Goal: Transaction & Acquisition: Purchase product/service

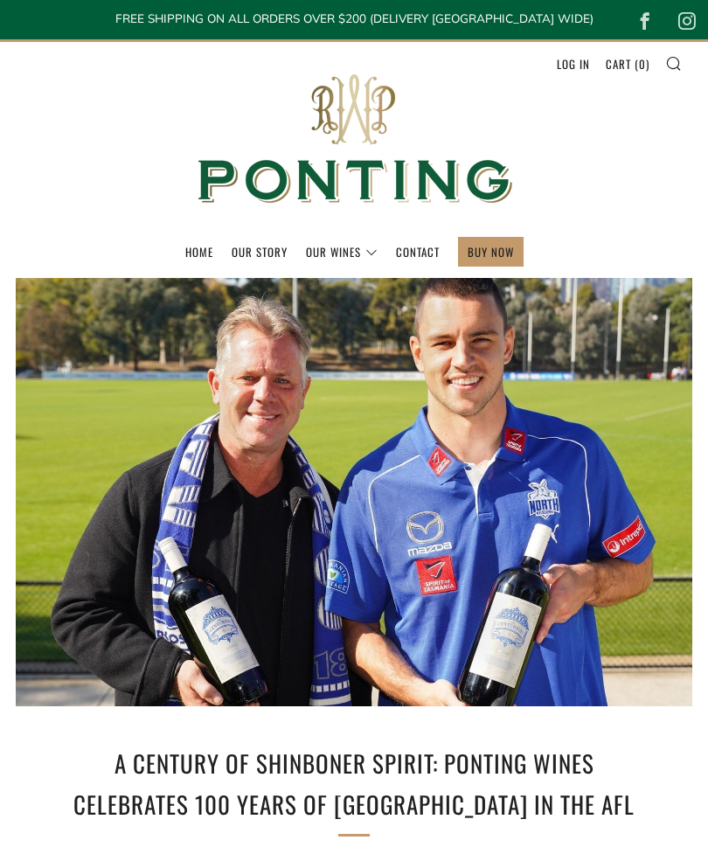
click at [607, 698] on div at bounding box center [354, 492] width 812 height 514
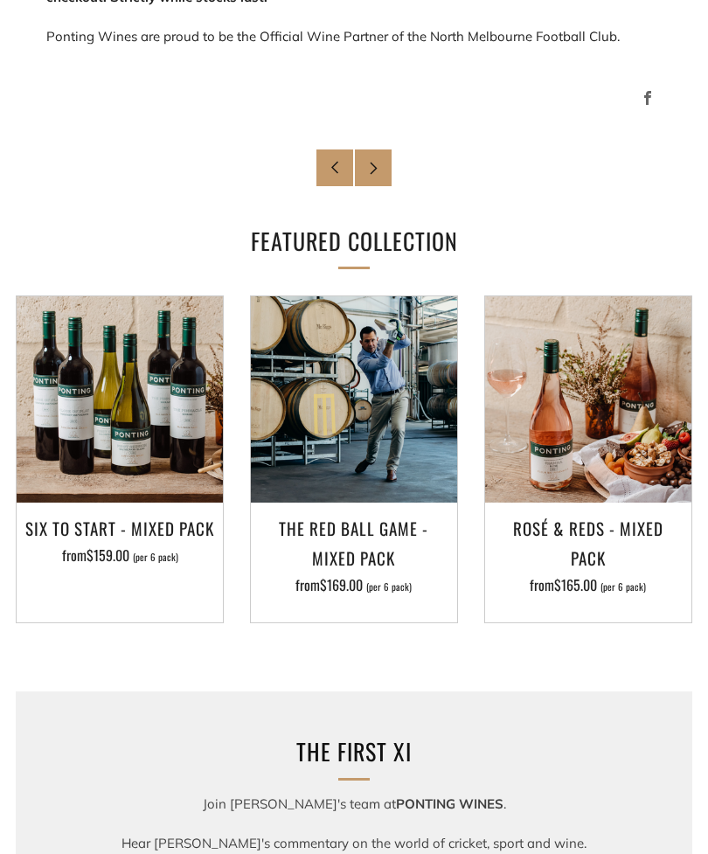
scroll to position [1579, 0]
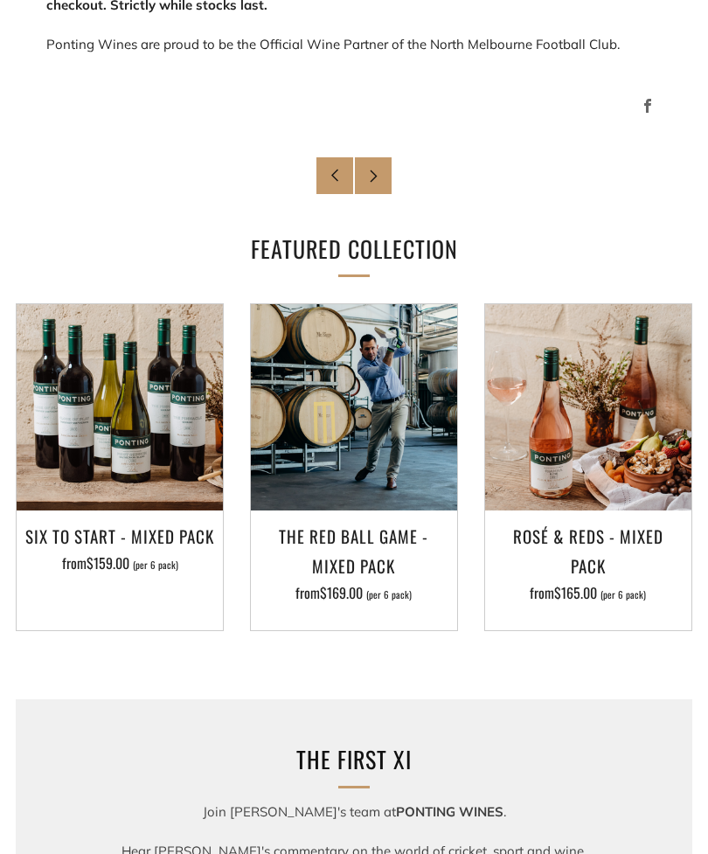
click at [108, 458] on img at bounding box center [120, 407] width 206 height 206
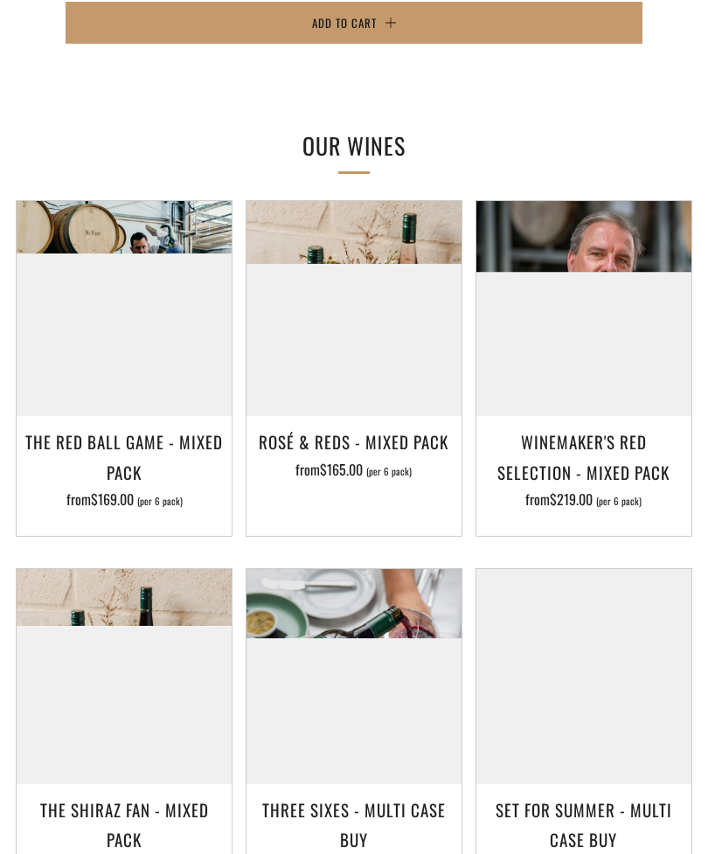
scroll to position [1516, 0]
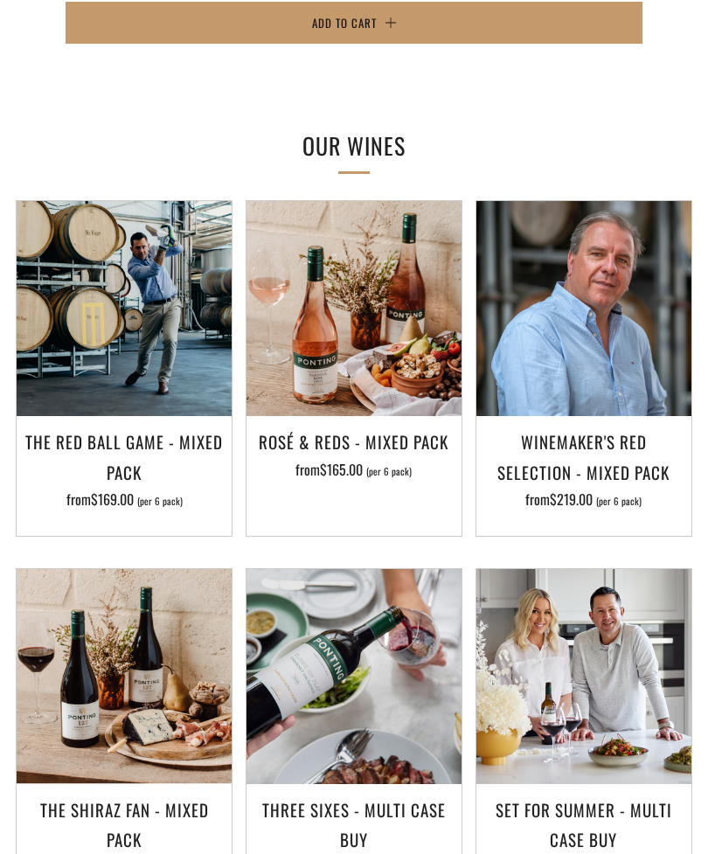
click at [114, 392] on img at bounding box center [124, 308] width 215 height 215
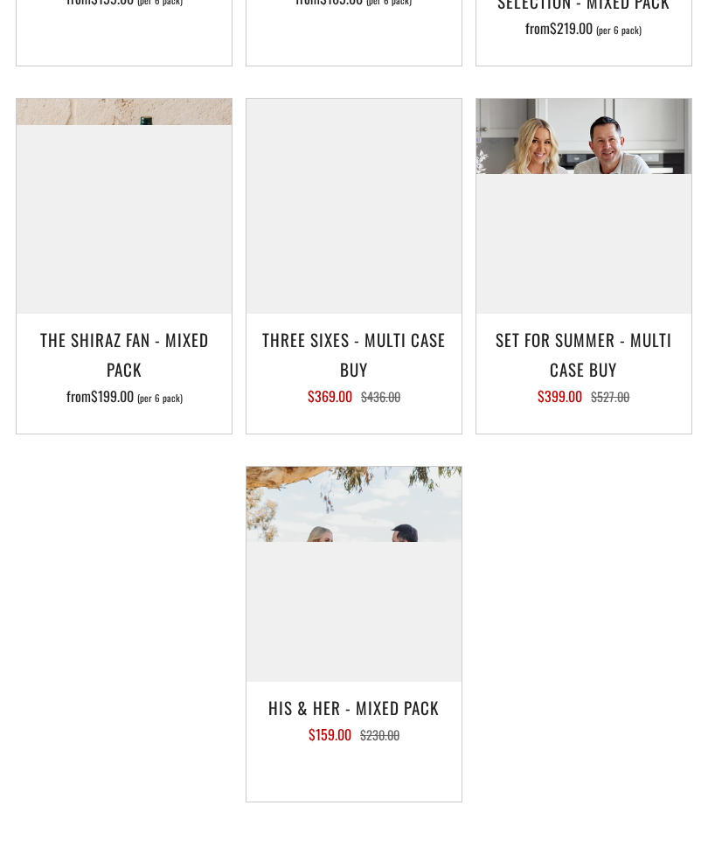
scroll to position [1994, 0]
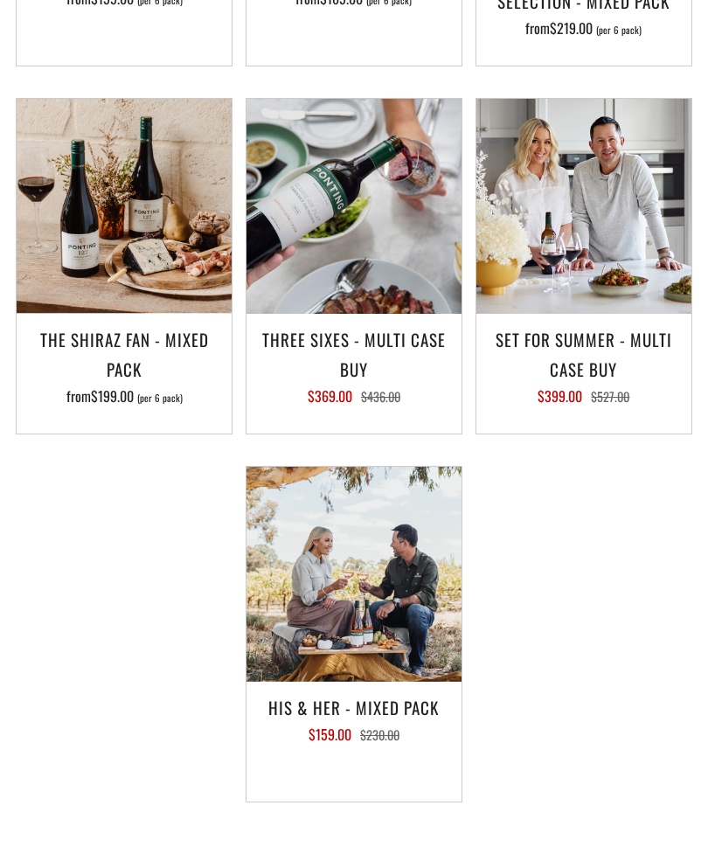
click at [345, 595] on img at bounding box center [353, 574] width 215 height 215
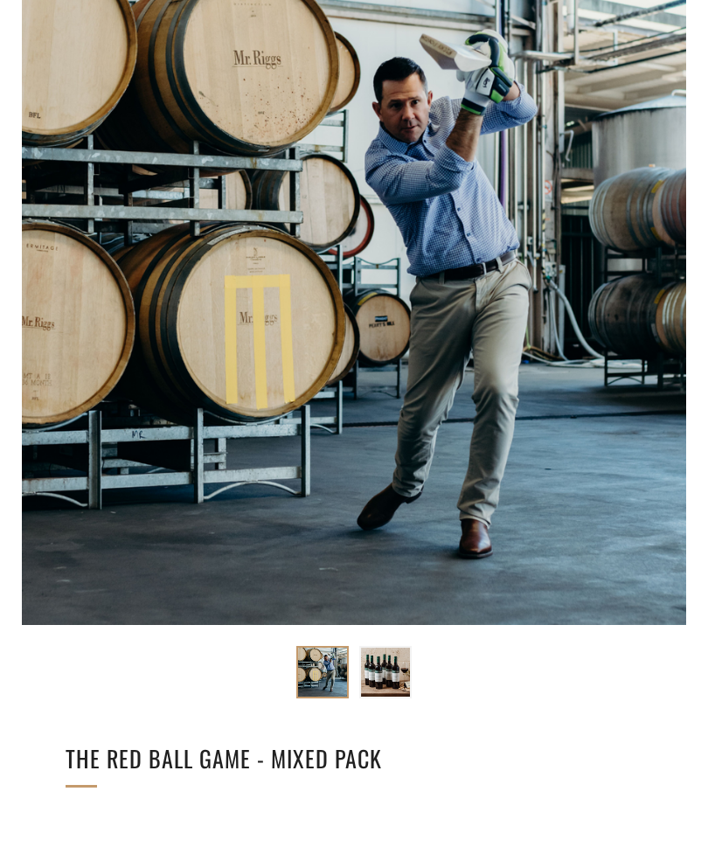
scroll to position [0, 0]
